Goal: Transaction & Acquisition: Purchase product/service

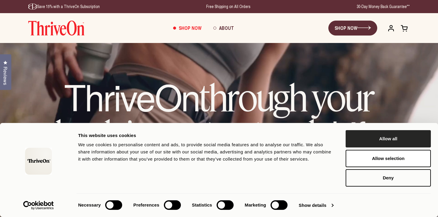
click at [379, 144] on button "Allow all" at bounding box center [388, 138] width 85 height 17
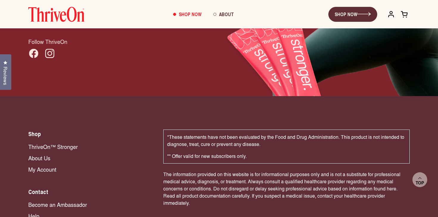
scroll to position [4031, 0]
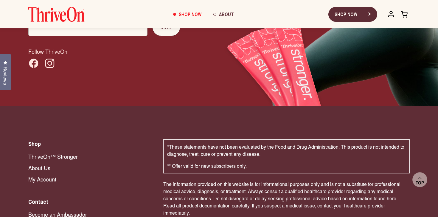
click at [309, 56] on div "Facebook Instagram" at bounding box center [218, 63] width 383 height 14
click at [220, 14] on span "About" at bounding box center [226, 14] width 15 height 7
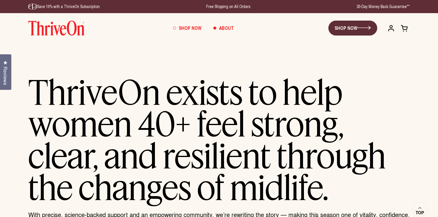
click at [193, 32] on link "Shop Now" at bounding box center [187, 28] width 40 height 16
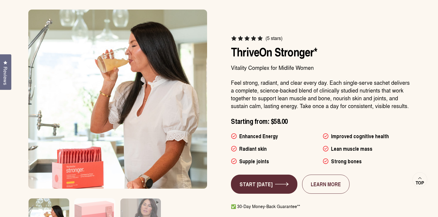
scroll to position [373, 0]
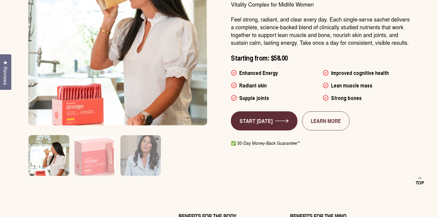
click at [213, 82] on div "(5 stars) ThriveOn Stronger* Vitality Complex for Midlife Women Feel strong, ra…" at bounding box center [219, 61] width 382 height 230
click at [255, 118] on link "START [DATE]" at bounding box center [264, 120] width 66 height 19
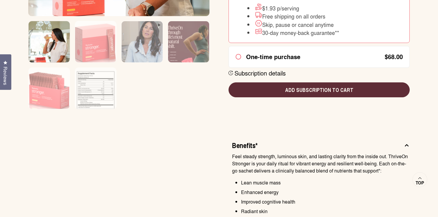
scroll to position [257, 0]
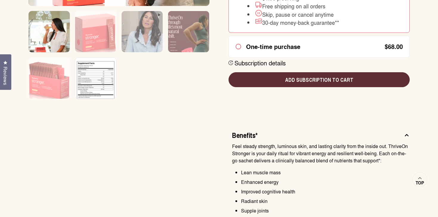
click at [99, 78] on img at bounding box center [95, 82] width 41 height 49
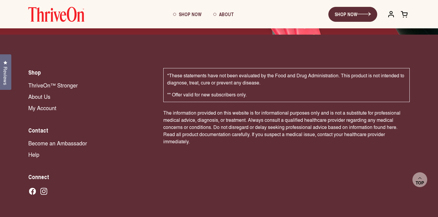
scroll to position [1220, 0]
click at [42, 188] on icon at bounding box center [43, 191] width 7 height 7
